Goal: Transaction & Acquisition: Purchase product/service

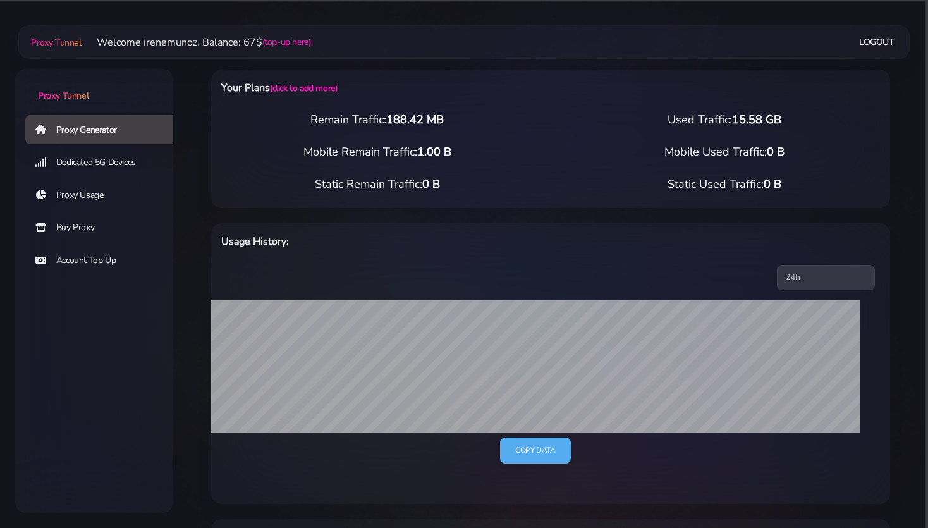
click at [77, 225] on link "Buy Proxy" at bounding box center [104, 227] width 158 height 29
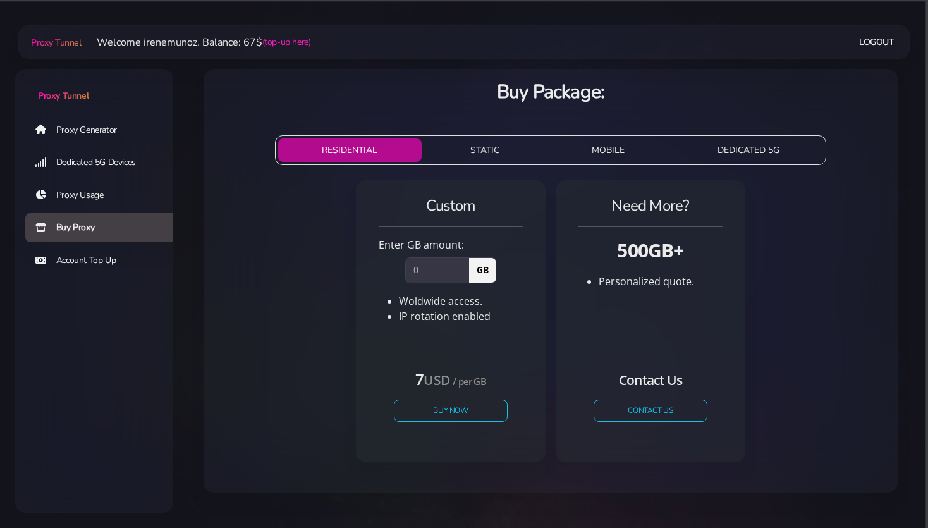
click at [488, 152] on button "STATIC" at bounding box center [485, 150] width 117 height 23
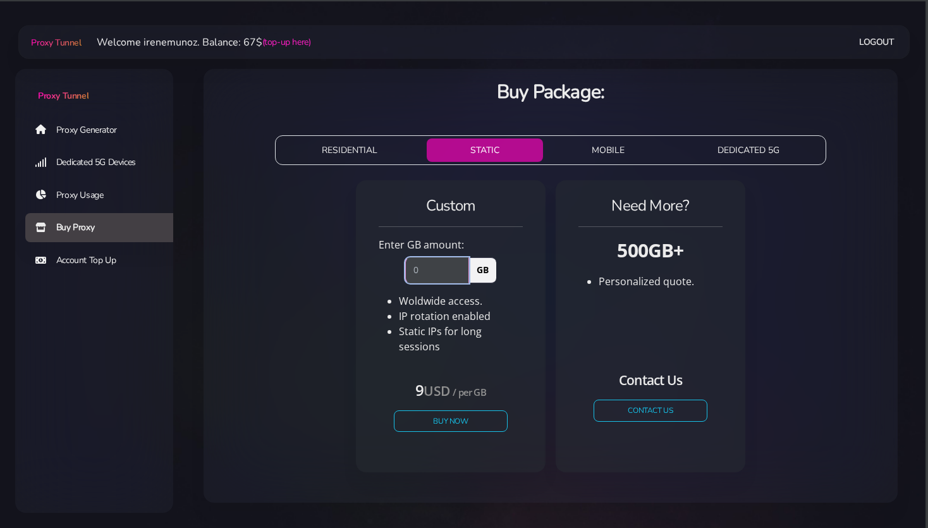
drag, startPoint x: 416, startPoint y: 270, endPoint x: 395, endPoint y: 271, distance: 21.5
click at [405, 271] on input "number" at bounding box center [437, 269] width 64 height 25
type input "1"
click at [309, 323] on div "Custom Enter GB amount: 1 GB Woldwide access. IP rotation enabled USD" at bounding box center [551, 331] width 674 height 312
click at [440, 410] on button "Buy Now" at bounding box center [451, 421] width 116 height 22
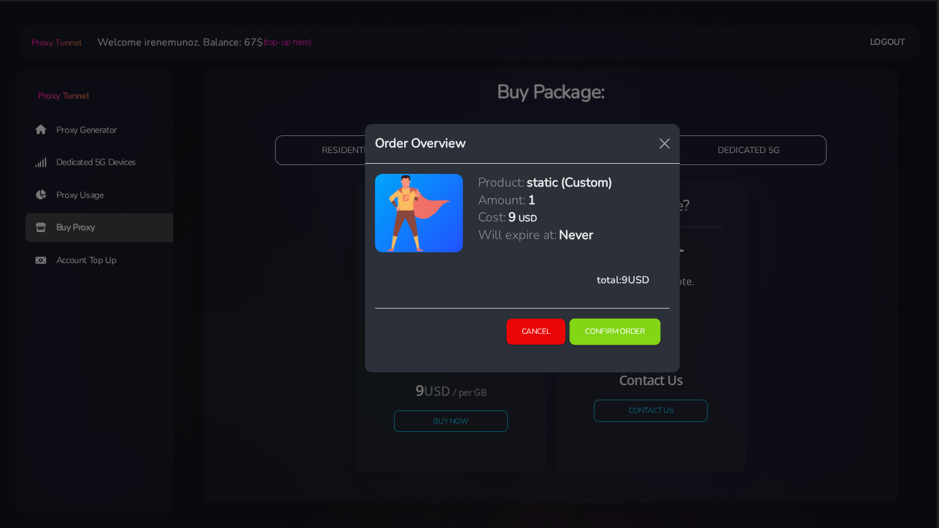
click at [603, 330] on button "Confirm Order" at bounding box center [615, 332] width 91 height 27
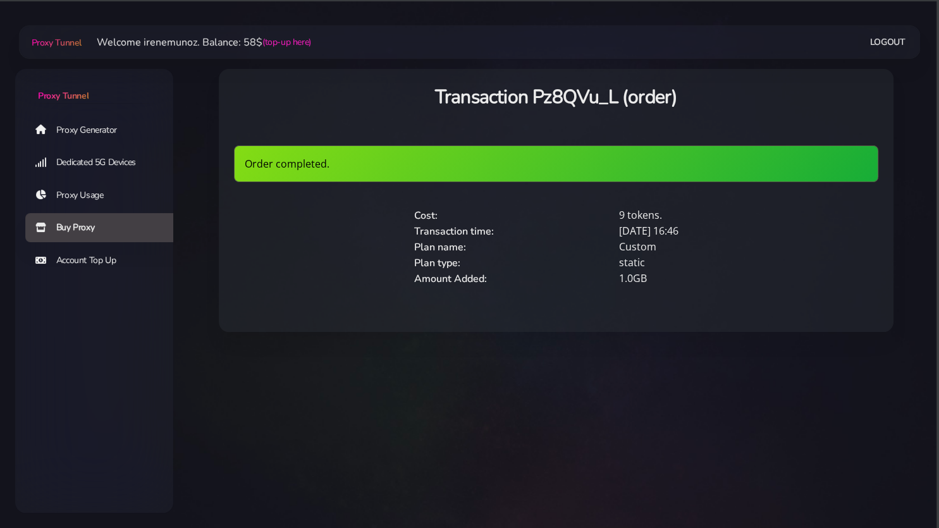
click at [89, 128] on link "Proxy Generator" at bounding box center [104, 129] width 158 height 29
